Goal: Information Seeking & Learning: Find contact information

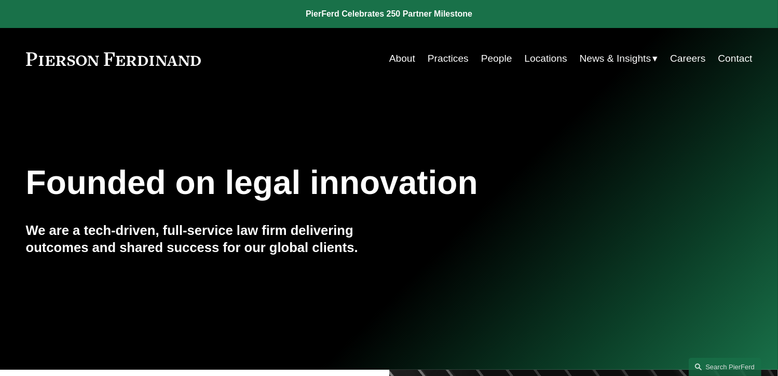
click at [556, 54] on link "Locations" at bounding box center [545, 59] width 43 height 20
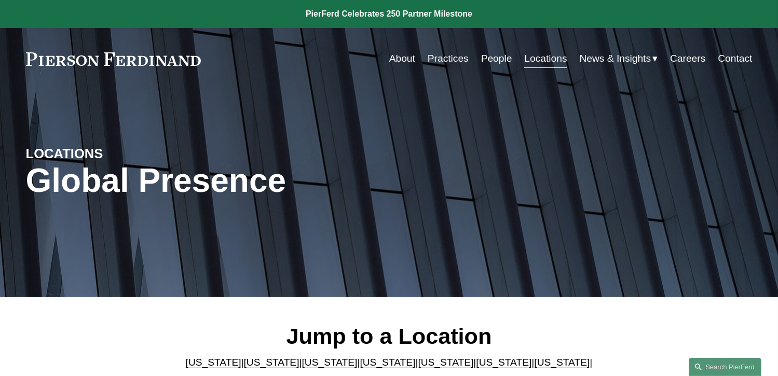
drag, startPoint x: 541, startPoint y: 60, endPoint x: 531, endPoint y: 62, distance: 10.1
click at [541, 60] on link "Locations" at bounding box center [545, 59] width 43 height 20
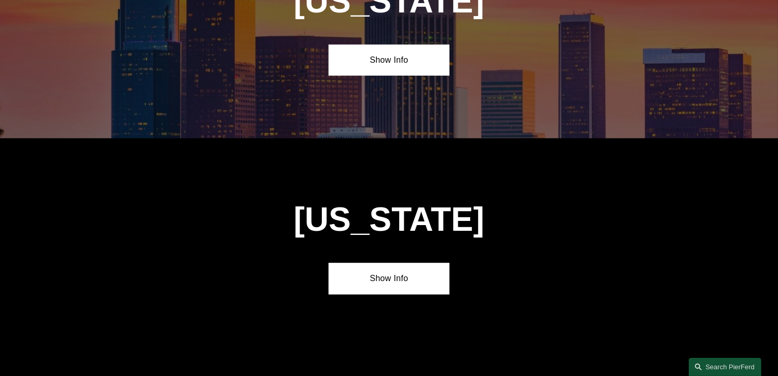
scroll to position [726, 0]
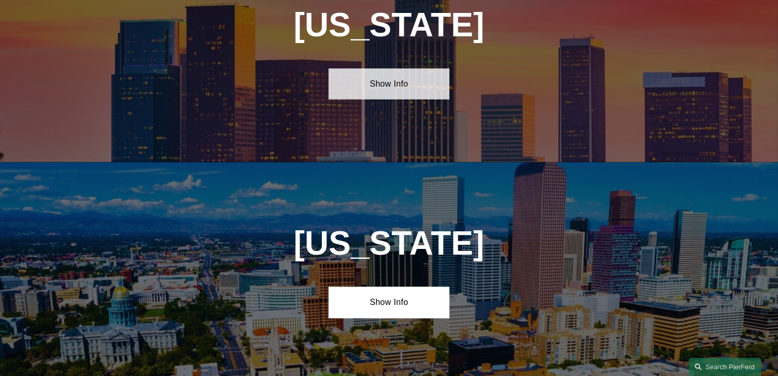
click at [358, 74] on link "Show Info" at bounding box center [388, 83] width 121 height 31
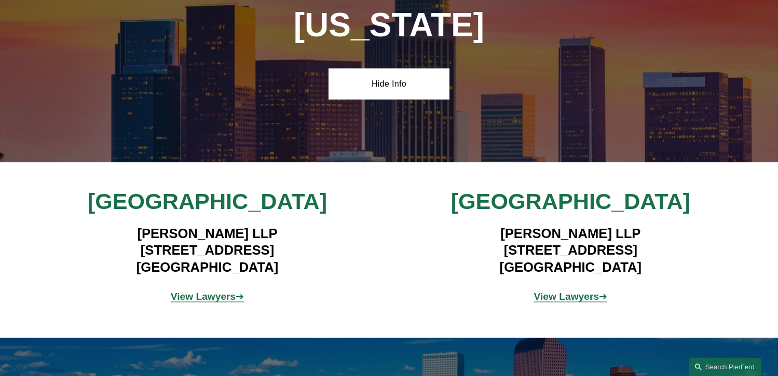
drag, startPoint x: 279, startPoint y: 257, endPoint x: 96, endPoint y: 247, distance: 182.9
click at [96, 247] on h4 "Pierson Ferdinand LLP 12100 Wilshire Blvd, Suite 800 Los Angeles, CA 90025" at bounding box center [207, 250] width 302 height 50
copy h4 "12100 Wilshire Blvd, Suite 800 Los Angeles, CA 90025"
